Goal: Information Seeking & Learning: Compare options

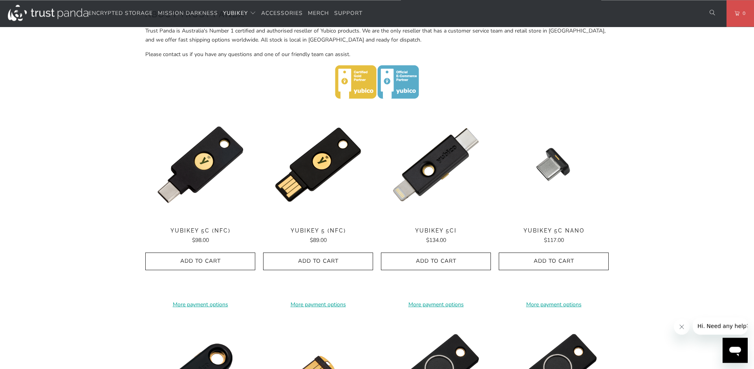
scroll to position [320, 0]
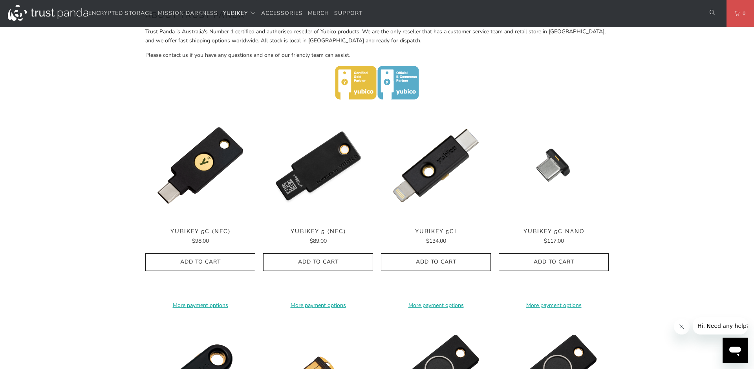
click at [312, 183] on img at bounding box center [318, 166] width 110 height 110
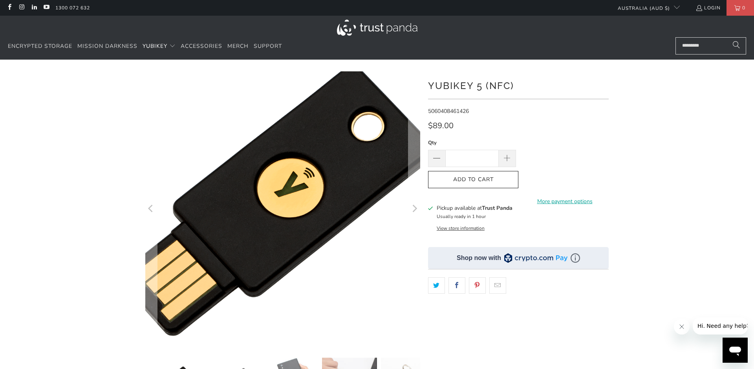
click at [296, 226] on img at bounding box center [277, 201] width 402 height 402
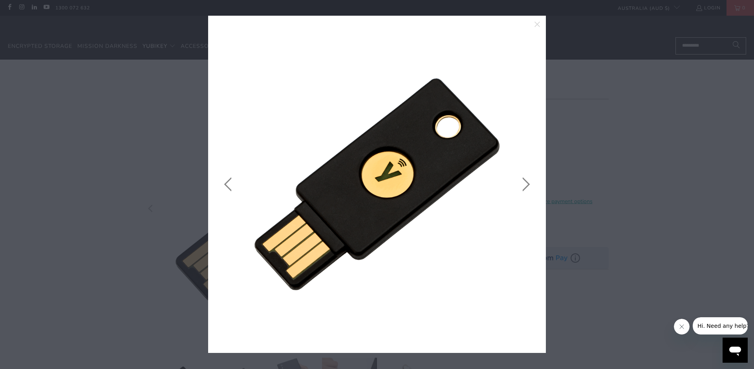
click at [525, 186] on link at bounding box center [524, 184] width 20 height 314
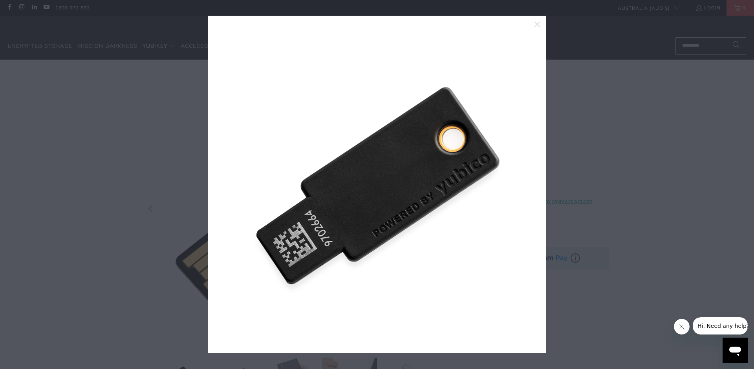
click at [525, 186] on link at bounding box center [524, 184] width 20 height 314
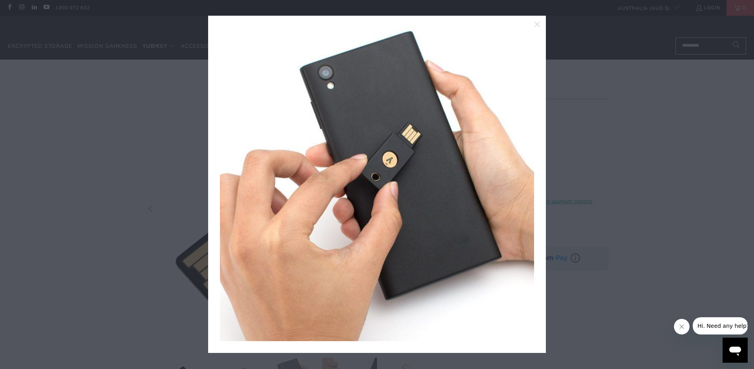
click at [525, 186] on link at bounding box center [524, 184] width 20 height 314
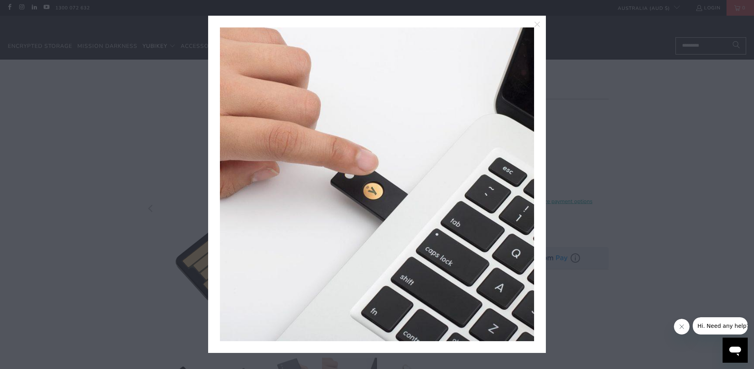
click at [659, 113] on div at bounding box center [377, 184] width 754 height 369
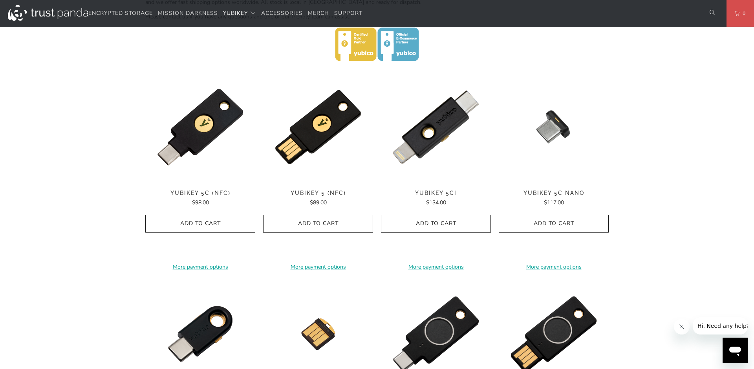
scroll to position [359, 0]
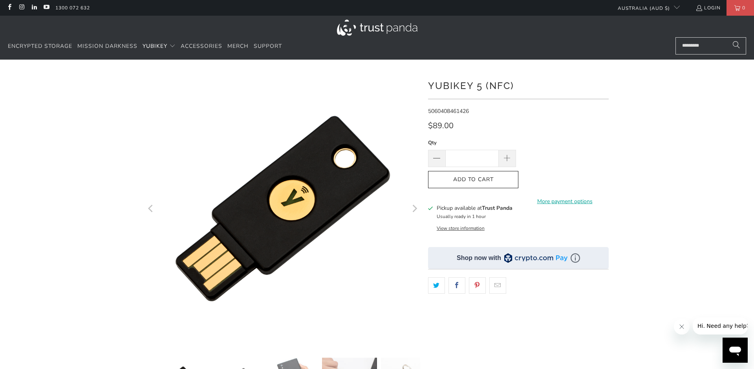
drag, startPoint x: 425, startPoint y: 84, endPoint x: 414, endPoint y: 91, distance: 12.3
click at [414, 91] on div at bounding box center [376, 269] width 471 height 396
drag, startPoint x: 525, startPoint y: 88, endPoint x: 431, endPoint y: 86, distance: 95.0
click at [429, 86] on h1 "YubiKey 5 (NFC)" at bounding box center [518, 85] width 181 height 16
copy h1 "YubiKey 5 (NFC)"
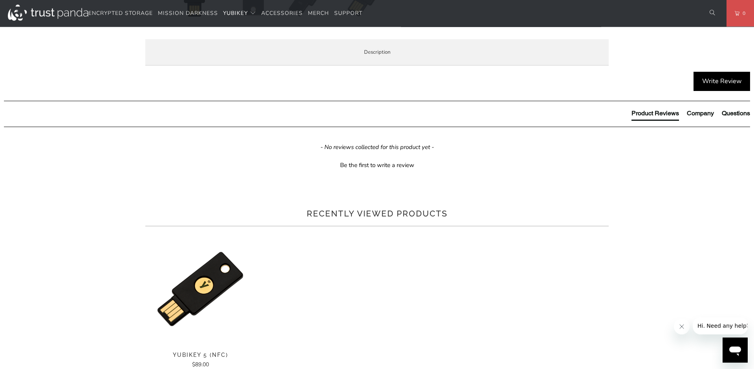
scroll to position [396, 0]
click at [0, 0] on span "Enterprise and Government" at bounding box center [0, 0] width 0 height 0
click at [0, 0] on span "Specifications" at bounding box center [0, 0] width 0 height 0
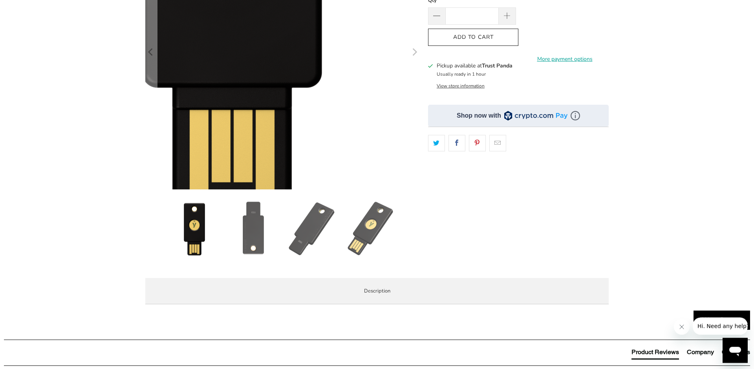
scroll to position [0, 0]
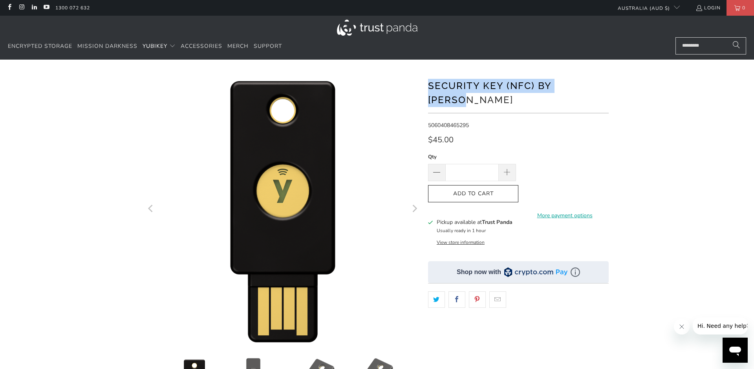
drag, startPoint x: 430, startPoint y: 84, endPoint x: 606, endPoint y: 87, distance: 175.8
click at [606, 87] on h1 "Security Key (NFC) by [PERSON_NAME]" at bounding box center [518, 92] width 181 height 30
copy h1 "Security Key (NFC) by [PERSON_NAME]"
